Goal: Task Accomplishment & Management: Use online tool/utility

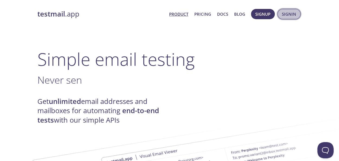
click at [297, 12] on button "Signin" at bounding box center [288, 14] width 23 height 10
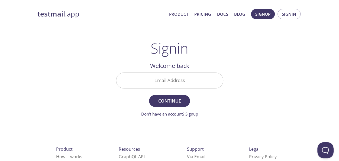
click at [162, 80] on input "Email Address" at bounding box center [169, 80] width 107 height 15
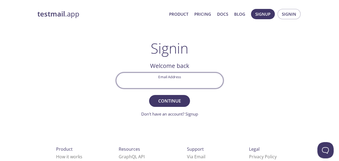
type input "[EMAIL_ADDRESS][DOMAIN_NAME]"
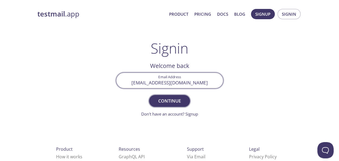
click at [167, 102] on span "Continue" at bounding box center [169, 101] width 29 height 8
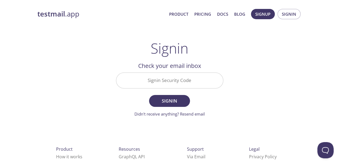
click at [170, 78] on input "Signin Security Code" at bounding box center [169, 80] width 107 height 15
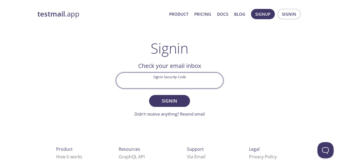
paste input "1QZ6N5Z"
type input "1QZ6N5Z"
click at [169, 101] on span "Signin" at bounding box center [169, 101] width 29 height 8
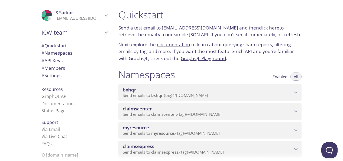
click at [266, 133] on p "Send emails to myresource . {tag} @[DOMAIN_NAME]" at bounding box center [208, 133] width 170 height 5
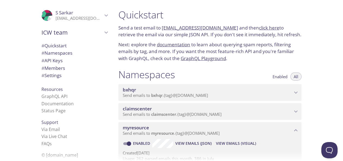
click at [230, 145] on span "View Emails (Visual)" at bounding box center [236, 143] width 40 height 7
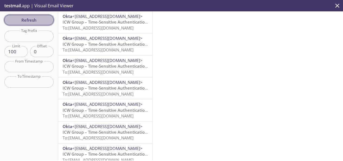
click at [45, 18] on span "Refresh" at bounding box center [29, 20] width 41 height 7
click at [45, 18] on div "Refresh Filters Tag Prefix Tag Prefix Limit 100 Limit Offset 0 Offset From Time…" at bounding box center [29, 85] width 58 height 149
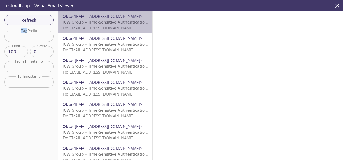
click at [112, 24] on span "ICW Group – Time-Sensitive Authentication Code" at bounding box center [111, 21] width 96 height 5
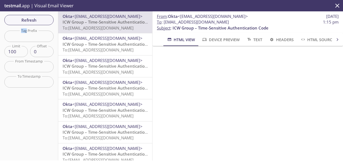
drag, startPoint x: 252, startPoint y: 25, endPoint x: 165, endPoint y: 22, distance: 87.5
click at [165, 22] on span "To : [EMAIL_ADDRESS][DOMAIN_NAME] 1:15 pm" at bounding box center [248, 22] width 182 height 6
copy span "[EMAIL_ADDRESS][DOMAIN_NAME]"
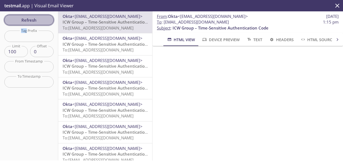
click at [31, 20] on span "Refresh" at bounding box center [29, 20] width 41 height 7
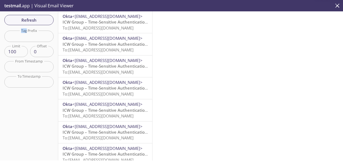
click at [108, 27] on span "To: [EMAIL_ADDRESS][DOMAIN_NAME]" at bounding box center [98, 27] width 71 height 5
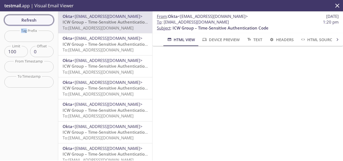
click at [38, 22] on span "Refresh" at bounding box center [29, 20] width 41 height 7
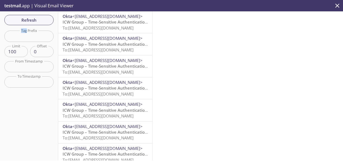
click at [113, 25] on span "To: [EMAIL_ADDRESS][DOMAIN_NAME]" at bounding box center [98, 27] width 71 height 5
